Goal: Task Accomplishment & Management: Manage account settings

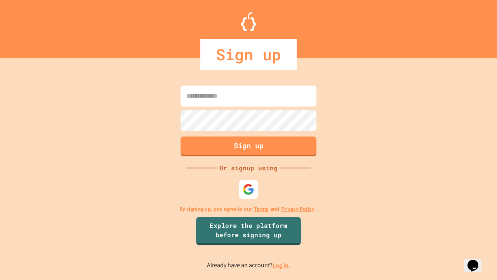
click at [282, 265] on link "Log in." at bounding box center [282, 265] width 18 height 8
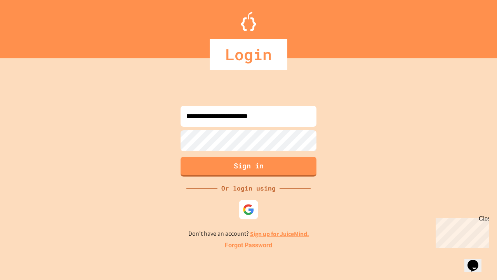
type input "**********"
